Goal: Task Accomplishment & Management: Complete application form

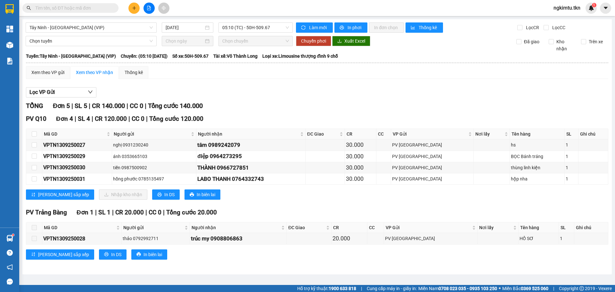
click at [79, 9] on input "text" at bounding box center [73, 7] width 76 height 7
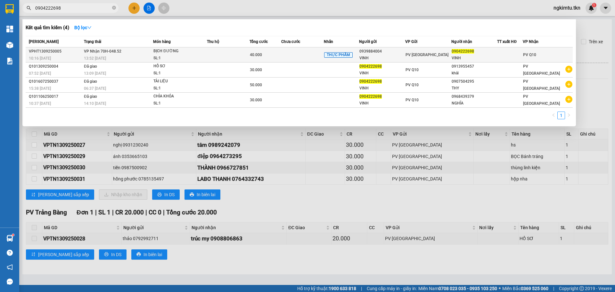
type input "0904222698"
click at [367, 61] on div "VINH" at bounding box center [381, 58] width 45 height 7
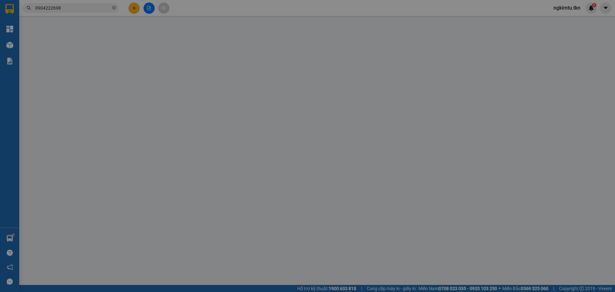
type input "0939884004"
type input "VINH"
type input "0904222698"
type input "VINH"
type input "40.000"
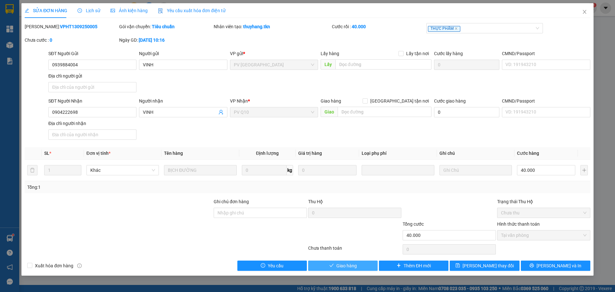
click at [342, 267] on span "Giao hàng" at bounding box center [346, 265] width 20 height 7
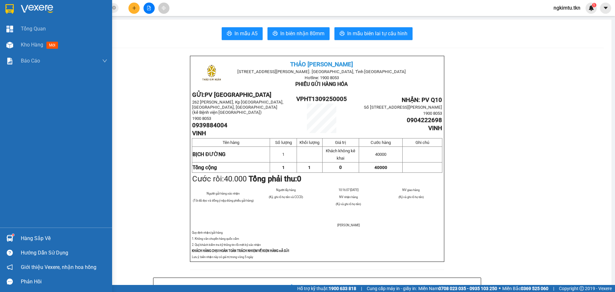
click at [14, 234] on div at bounding box center [9, 237] width 11 height 11
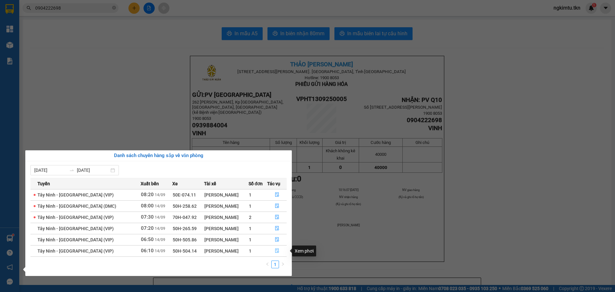
click at [275, 250] on icon "file-done" at bounding box center [277, 250] width 4 height 4
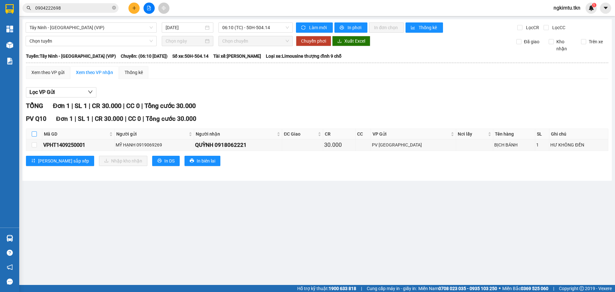
click at [35, 134] on input "checkbox" at bounding box center [34, 133] width 5 height 5
checkbox input "true"
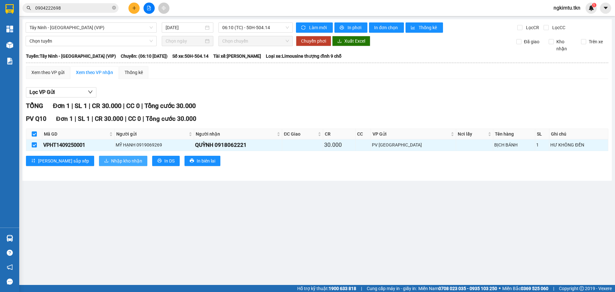
click at [99, 164] on button "Nhập kho nhận" at bounding box center [123, 161] width 48 height 10
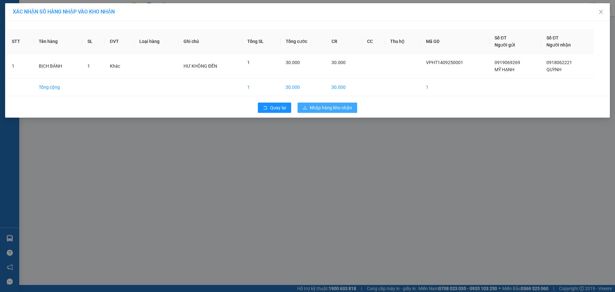
click at [346, 106] on span "Nhập hàng kho nhận" at bounding box center [331, 107] width 42 height 7
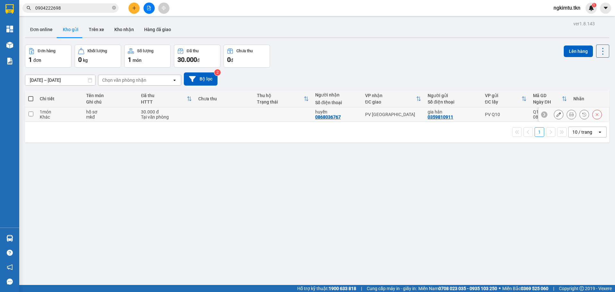
click at [237, 120] on td at bounding box center [224, 114] width 58 height 14
checkbox input "true"
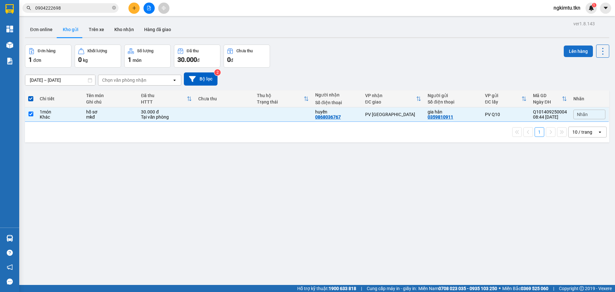
click at [567, 48] on button "Lên hàng" at bounding box center [578, 51] width 29 height 12
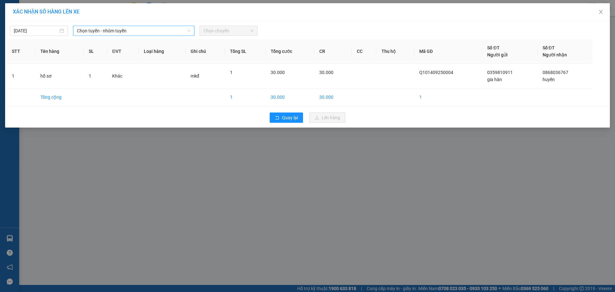
click at [113, 29] on span "Chọn tuyến - nhóm tuyến" at bounding box center [134, 31] width 114 height 10
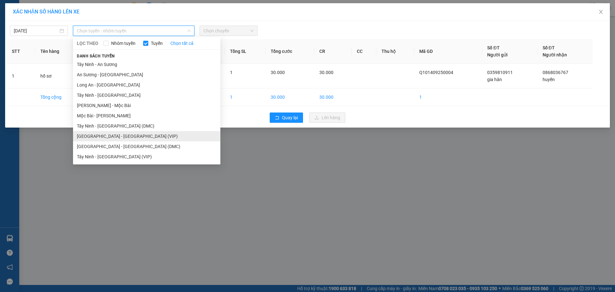
click at [103, 140] on li "[GEOGRAPHIC_DATA] - [GEOGRAPHIC_DATA] (VIP)" at bounding box center [146, 136] width 147 height 10
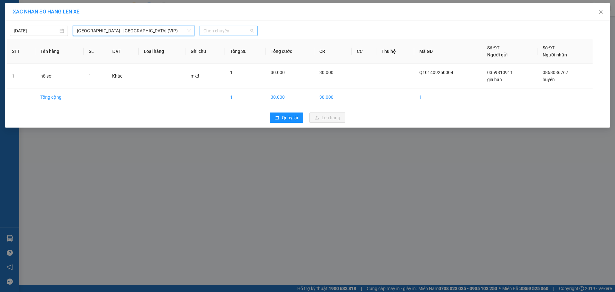
click at [230, 29] on span "Chọn chuyến" at bounding box center [228, 31] width 50 height 10
type input "337"
click at [218, 39] on div "08:40 - 50H-503.37" at bounding box center [228, 43] width 58 height 10
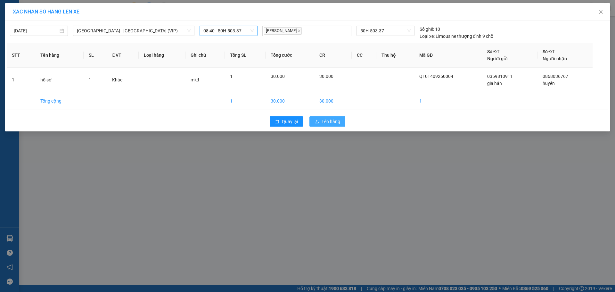
click at [328, 126] on button "Lên hàng" at bounding box center [327, 121] width 36 height 10
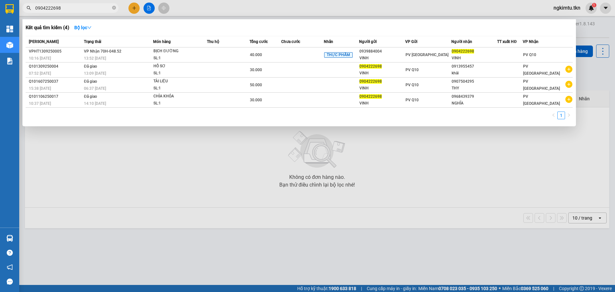
click at [94, 9] on input "0904222698" at bounding box center [73, 7] width 76 height 7
type input "0"
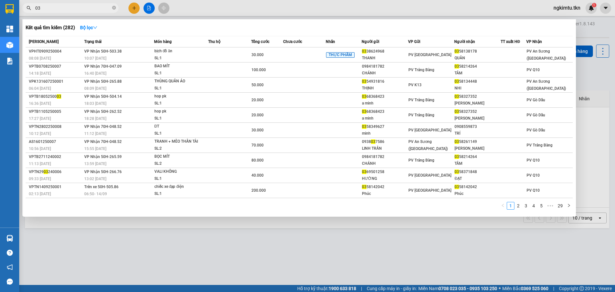
type input "0"
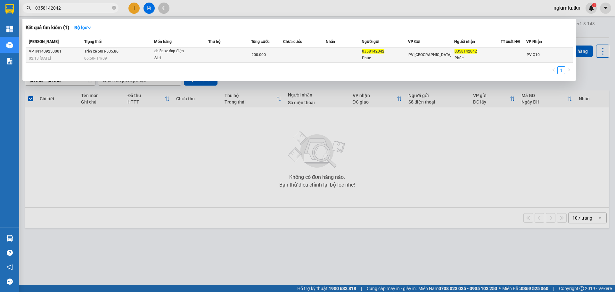
type input "0358142042"
click at [324, 60] on td at bounding box center [304, 54] width 43 height 15
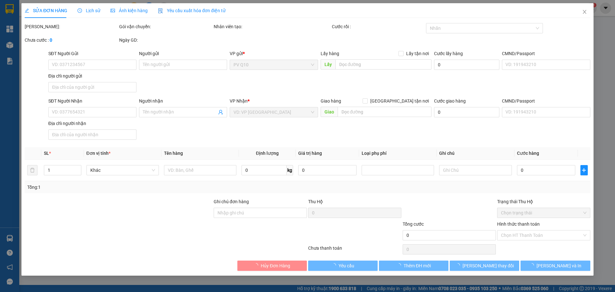
type input "0358142042"
type input "Phúc"
type input "0358142042"
type input "Phúc"
type input "200.000"
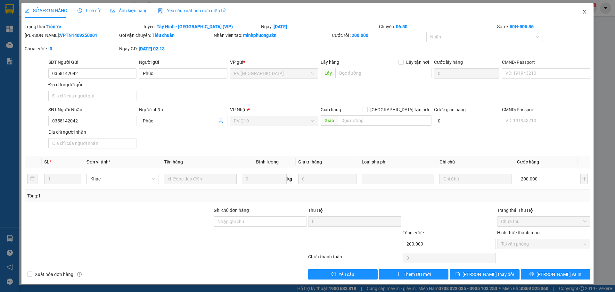
click at [587, 11] on span "Close" at bounding box center [584, 12] width 18 height 18
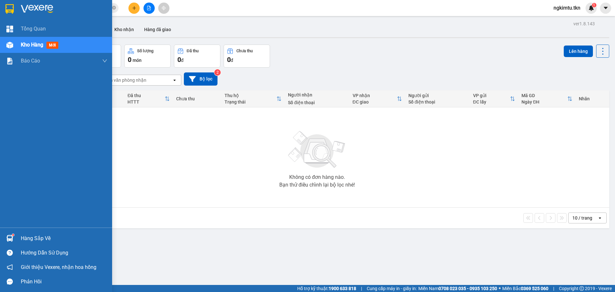
click at [17, 237] on div "Hàng sắp về" at bounding box center [56, 238] width 112 height 14
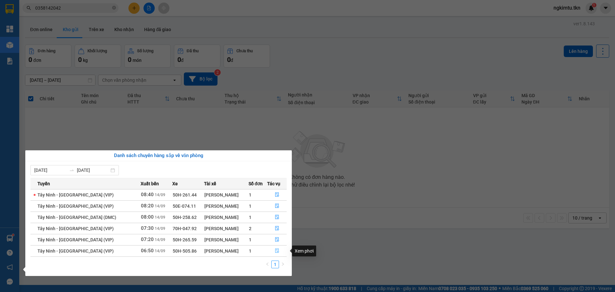
click at [277, 249] on icon "file-done" at bounding box center [277, 250] width 4 height 4
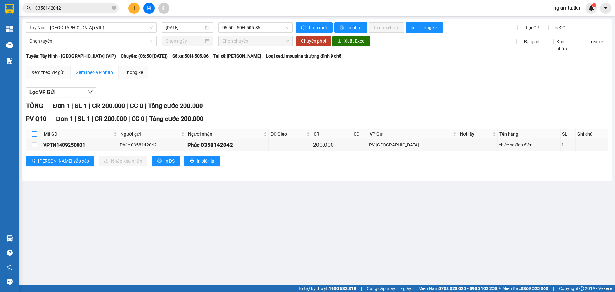
click at [34, 136] on input "checkbox" at bounding box center [34, 133] width 5 height 5
checkbox input "true"
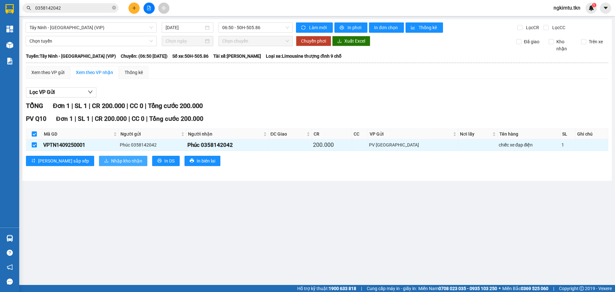
click at [111, 159] on span "Nhập kho nhận" at bounding box center [126, 160] width 31 height 7
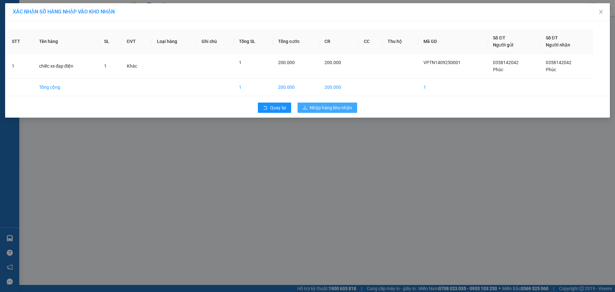
click at [338, 108] on span "Nhập hàng kho nhận" at bounding box center [331, 107] width 42 height 7
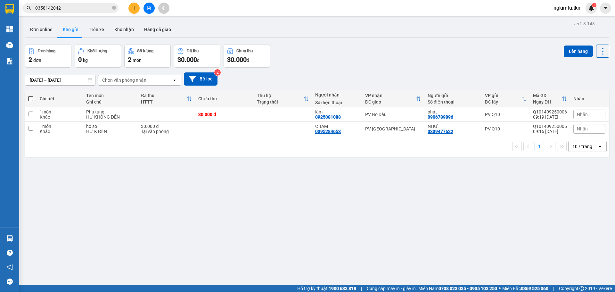
click at [256, 230] on div "ver 1.8.143 Đơn online Kho gửi Trên xe Kho nhận Hàng đã giao Đơn hàng 2 đơn Khố…" at bounding box center [316, 165] width 589 height 292
click at [272, 111] on td at bounding box center [283, 114] width 58 height 14
checkbox input "true"
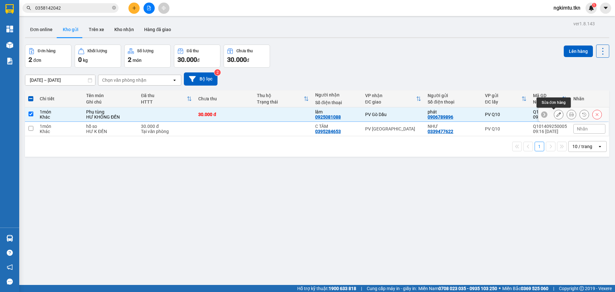
click at [556, 112] on icon at bounding box center [558, 114] width 4 height 4
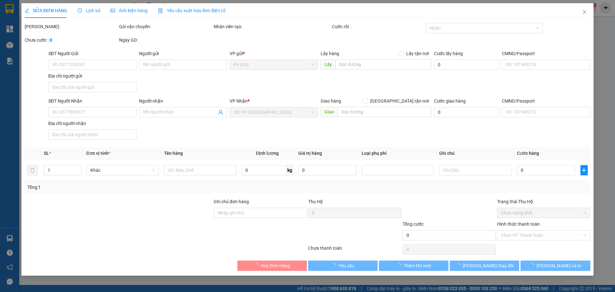
type input "0906789896"
type input "phát"
type input "0925081088"
type input "lâm"
type input "30.000"
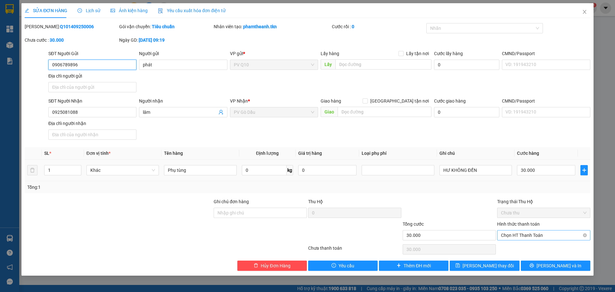
click at [517, 232] on span "Chọn HT Thanh Toán" at bounding box center [543, 235] width 85 height 10
click at [515, 247] on div "Tại văn phòng" at bounding box center [543, 247] width 85 height 7
type input "0"
click at [537, 265] on button "[PERSON_NAME] và In" at bounding box center [555, 265] width 69 height 10
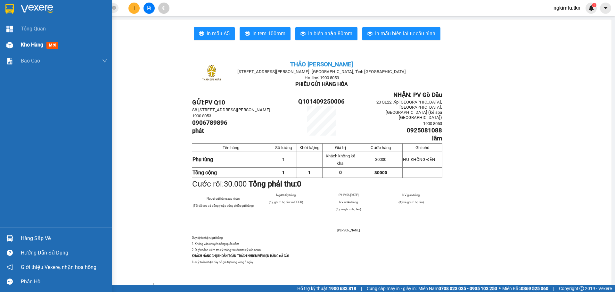
click at [41, 38] on div "Kho hàng mới" at bounding box center [64, 45] width 86 height 16
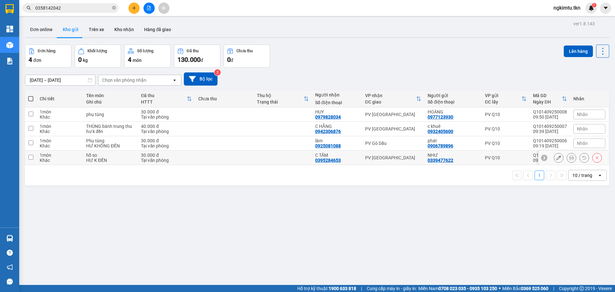
click at [262, 161] on td at bounding box center [283, 157] width 58 height 14
checkbox input "true"
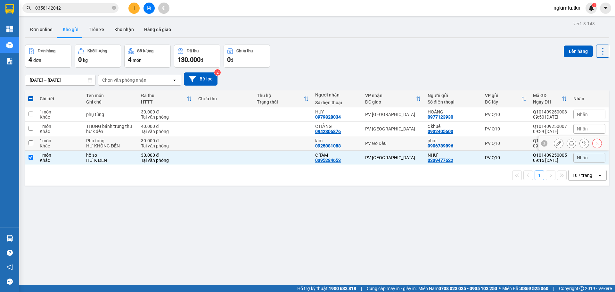
click at [257, 143] on td at bounding box center [283, 143] width 58 height 14
checkbox input "true"
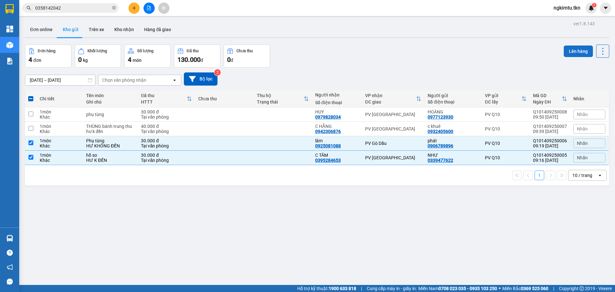
click at [584, 48] on button "Lên hàng" at bounding box center [578, 51] width 29 height 12
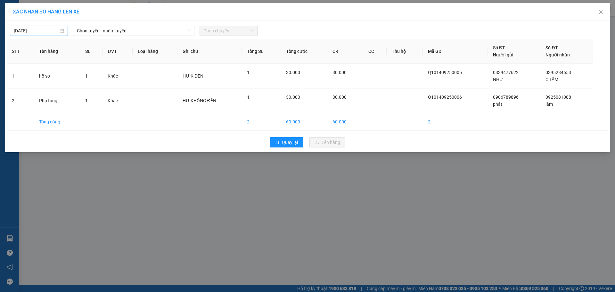
click at [43, 28] on input "[DATE]" at bounding box center [36, 30] width 45 height 7
type input "[DATE]"
click at [133, 30] on span "Chọn tuyến - nhóm tuyến" at bounding box center [134, 31] width 114 height 10
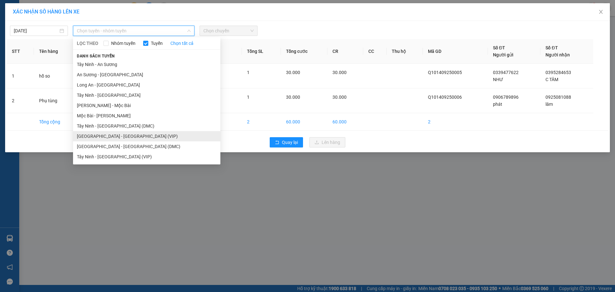
click at [115, 132] on li "[GEOGRAPHIC_DATA] - [GEOGRAPHIC_DATA] (VIP)" at bounding box center [146, 136] width 147 height 10
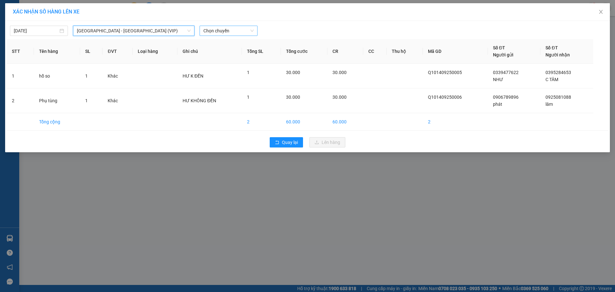
click at [210, 33] on span "Chọn chuyến" at bounding box center [228, 31] width 50 height 10
type input "50586"
click at [215, 44] on div "09:40 - 50H-505.86" at bounding box center [228, 43] width 50 height 7
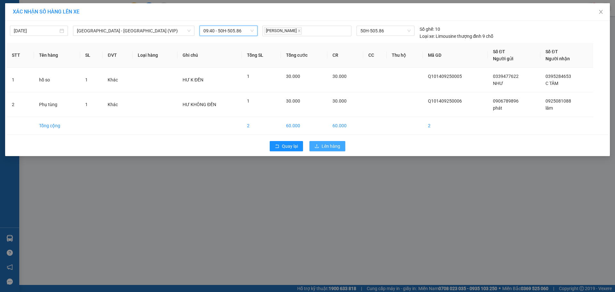
click at [331, 143] on span "Lên hàng" at bounding box center [330, 145] width 19 height 7
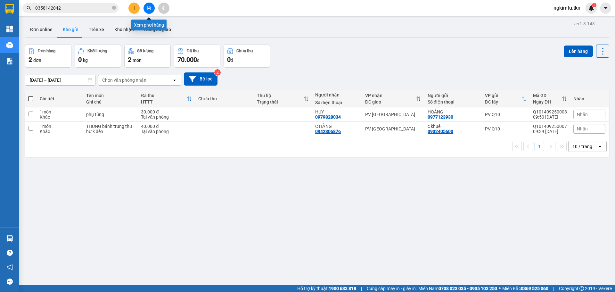
click at [151, 8] on button at bounding box center [148, 8] width 11 height 11
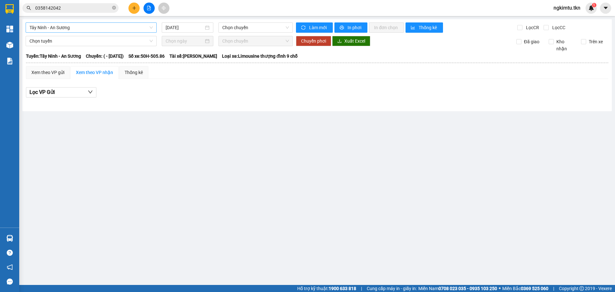
click at [95, 32] on span "Tây Ninh - An Sương" at bounding box center [90, 28] width 123 height 10
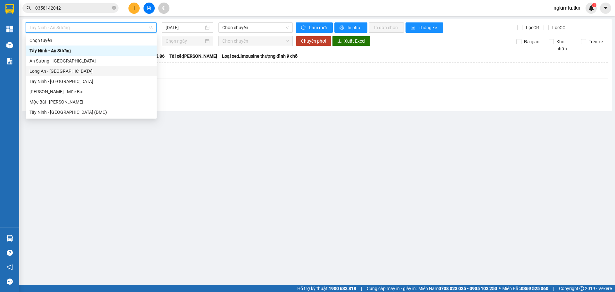
scroll to position [31, 0]
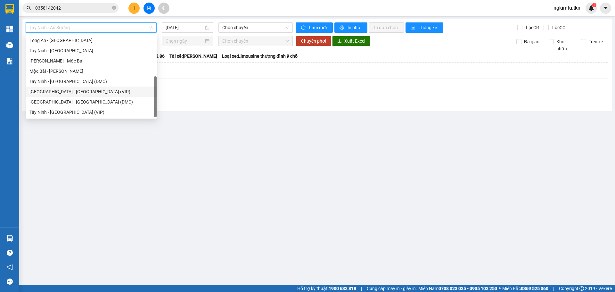
click at [42, 92] on div "[GEOGRAPHIC_DATA] - [GEOGRAPHIC_DATA] (VIP)" at bounding box center [90, 91] width 123 height 7
type input "[DATE]"
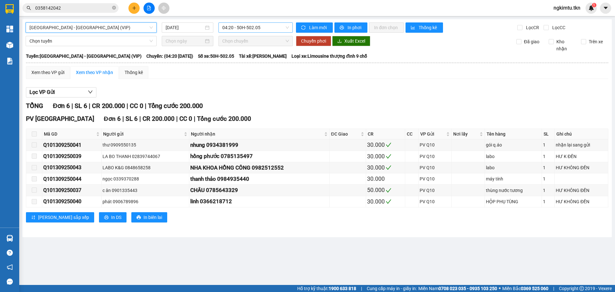
click at [262, 28] on span "04:20 - 50H-502.05" at bounding box center [255, 28] width 67 height 10
type input "337"
click at [261, 40] on div "08:40 - 50H-503.37" at bounding box center [247, 40] width 50 height 7
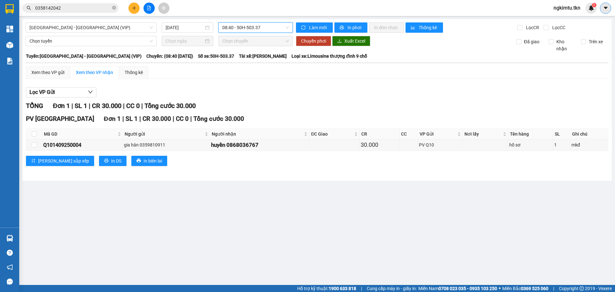
click at [603, 7] on icon "caret-down" at bounding box center [606, 8] width 6 height 6
click at [489, 106] on div "TỔNG Đơn 1 | SL 1 | CR 30.000 | CC 0 | Tổng cước 30.000" at bounding box center [317, 106] width 582 height 10
click at [567, 4] on span "ngkimtu.tkn" at bounding box center [566, 8] width 37 height 8
click at [563, 15] on li "Đăng xuất" at bounding box center [567, 20] width 41 height 10
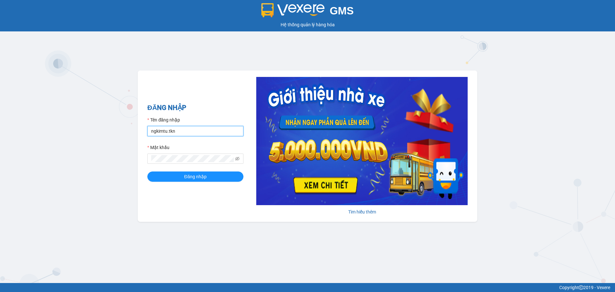
click at [187, 134] on input "ngkimtu.tkn" at bounding box center [195, 131] width 96 height 10
type input "ttbichthuy.tkn"
click at [186, 177] on span "Đăng nhập" at bounding box center [195, 176] width 22 height 7
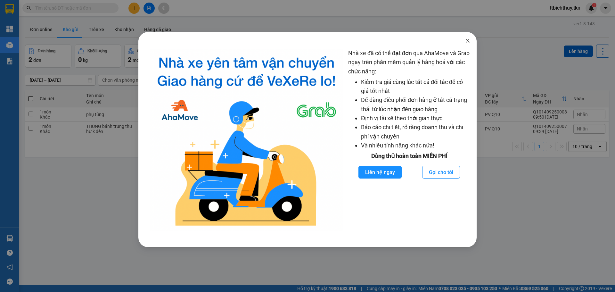
click at [466, 41] on icon "close" at bounding box center [467, 40] width 5 height 5
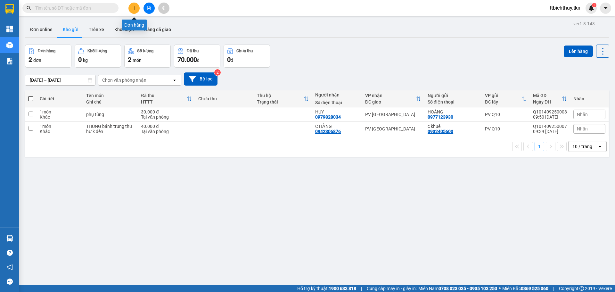
click at [138, 6] on button at bounding box center [133, 8] width 11 height 11
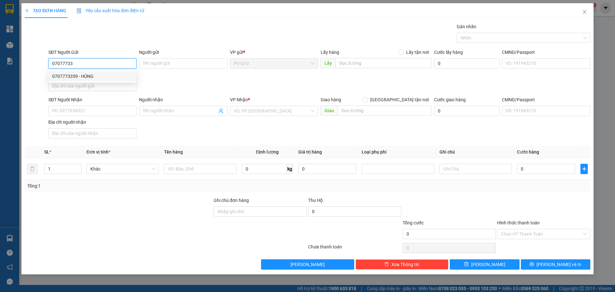
click at [111, 77] on div "0707773359 - HÙNG" at bounding box center [92, 76] width 80 height 7
type input "0707773359"
type input "HÙNG"
type input "0962456624"
type input "A HỒ"
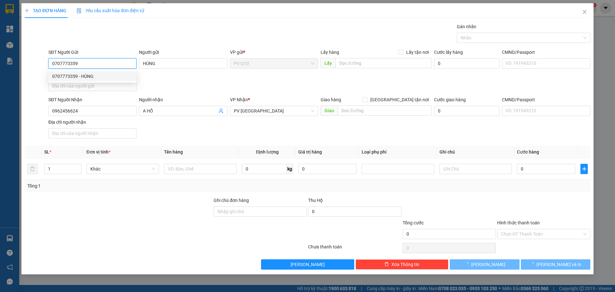
type input "30.000"
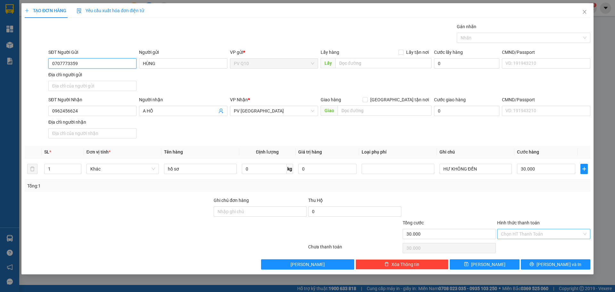
type input "0707773359"
click at [523, 234] on input "Hình thức thanh toán" at bounding box center [541, 234] width 81 height 10
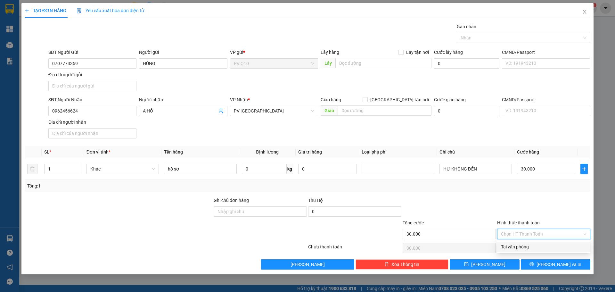
click at [517, 248] on div "Tại văn phòng" at bounding box center [543, 246] width 85 height 7
type input "0"
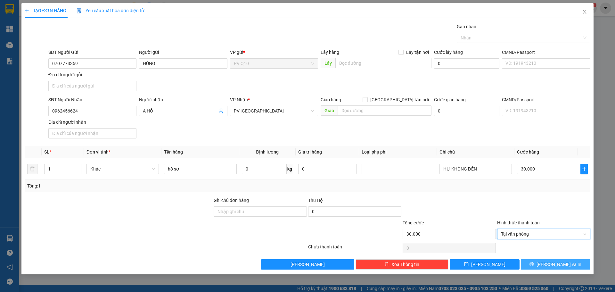
click at [533, 263] on button "[PERSON_NAME] và In" at bounding box center [555, 264] width 69 height 10
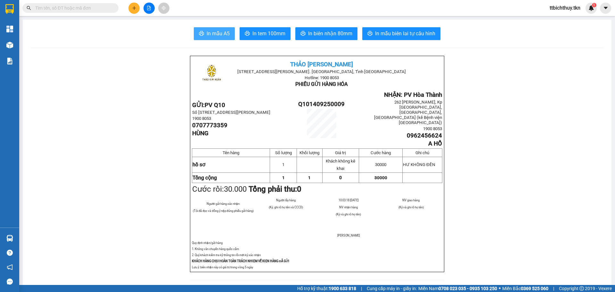
click at [222, 29] on span "In mẫu A5" at bounding box center [218, 33] width 23 height 8
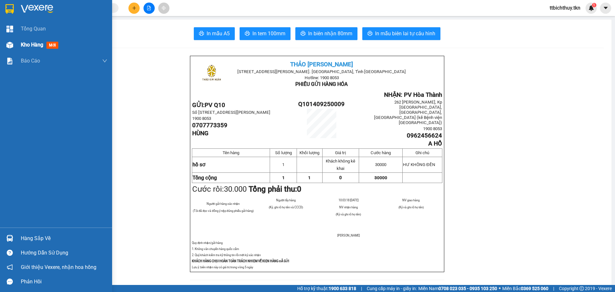
click at [25, 48] on div "Kho hàng mới" at bounding box center [41, 45] width 40 height 8
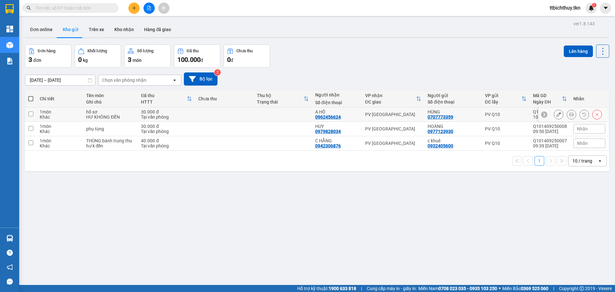
click at [205, 112] on td at bounding box center [224, 114] width 58 height 14
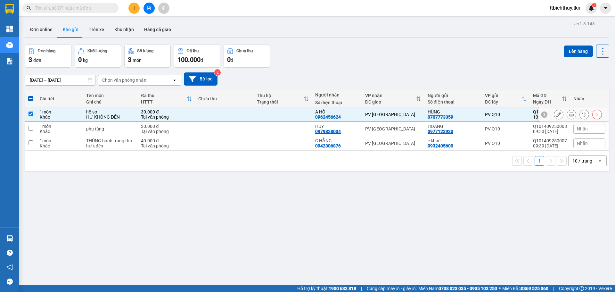
click at [206, 113] on td at bounding box center [224, 114] width 58 height 14
checkbox input "false"
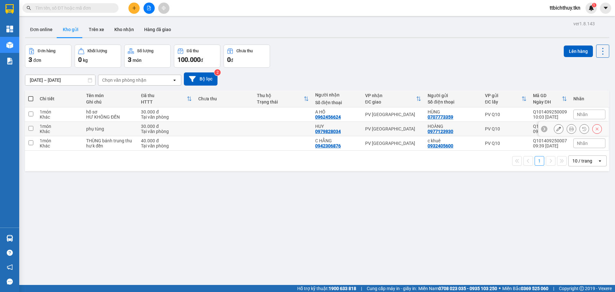
click at [204, 127] on td at bounding box center [224, 129] width 58 height 14
checkbox input "true"
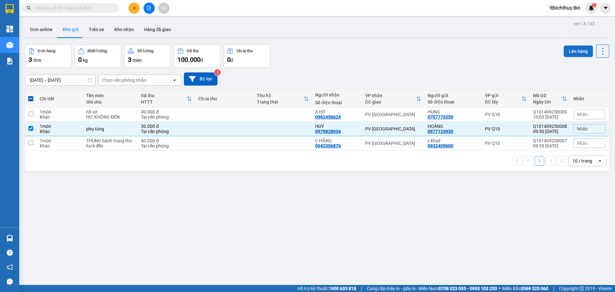
click at [573, 54] on button "Lên hàng" at bounding box center [578, 51] width 29 height 12
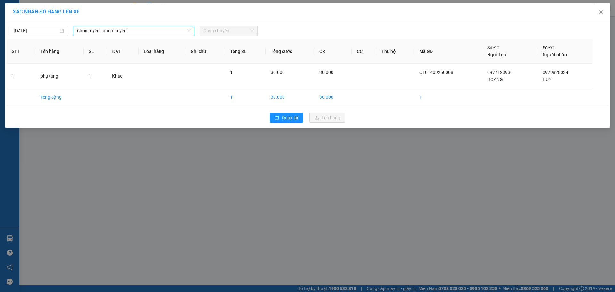
click at [90, 34] on span "Chọn tuyến - nhóm tuyến" at bounding box center [134, 31] width 114 height 10
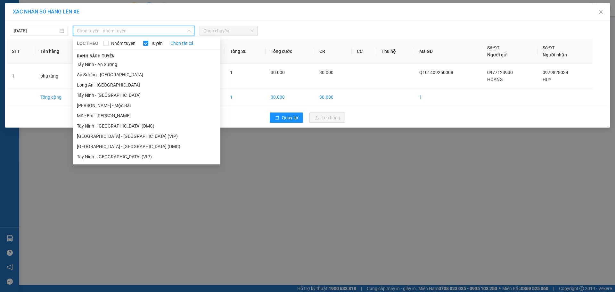
drag, startPoint x: 88, startPoint y: 138, endPoint x: 94, endPoint y: 126, distance: 13.0
click at [89, 138] on li "[GEOGRAPHIC_DATA] - [GEOGRAPHIC_DATA] (VIP)" at bounding box center [146, 136] width 147 height 10
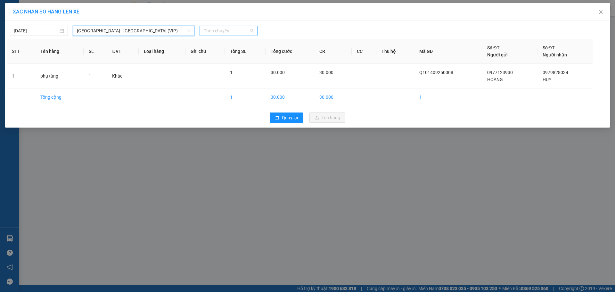
click at [229, 31] on span "Chọn chuyến" at bounding box center [228, 31] width 50 height 10
type input "661"
click at [223, 42] on div "10:05 (TC) - 50H-496.61" at bounding box center [228, 43] width 50 height 7
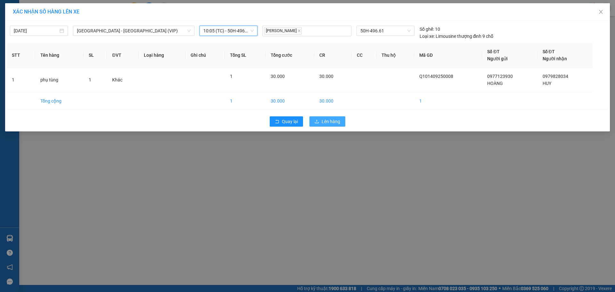
click at [329, 119] on span "Lên hàng" at bounding box center [330, 121] width 19 height 7
